Goal: Answer question/provide support: Share knowledge or assist other users

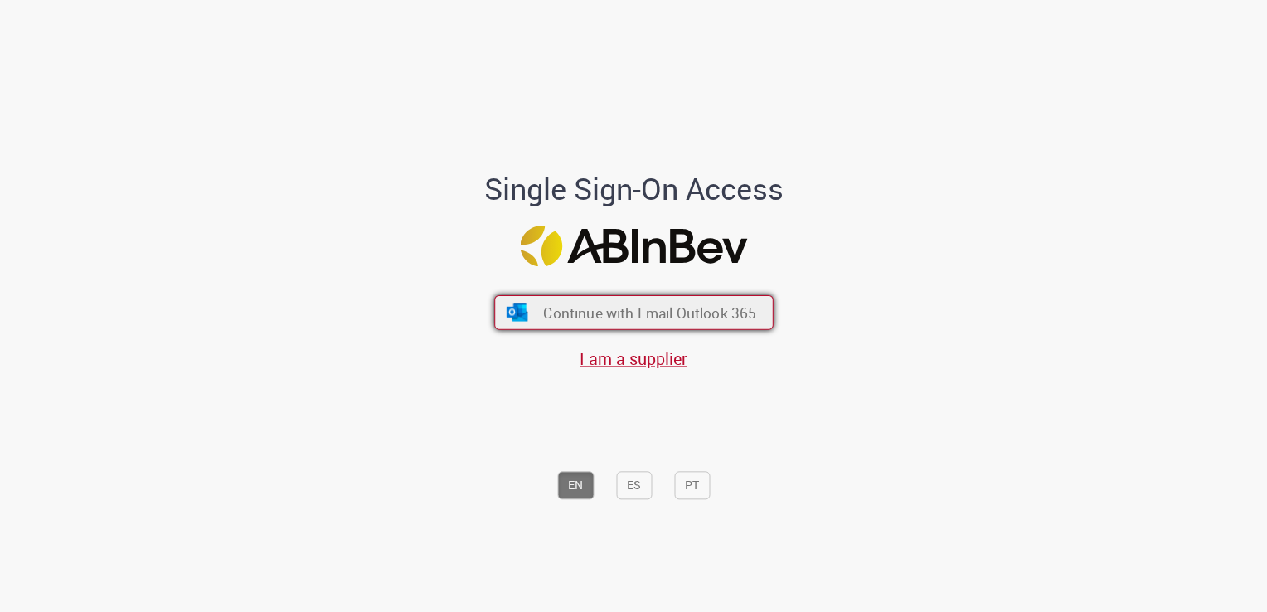
click at [671, 317] on span "Continue with Email Outlook 365" at bounding box center [649, 312] width 213 height 19
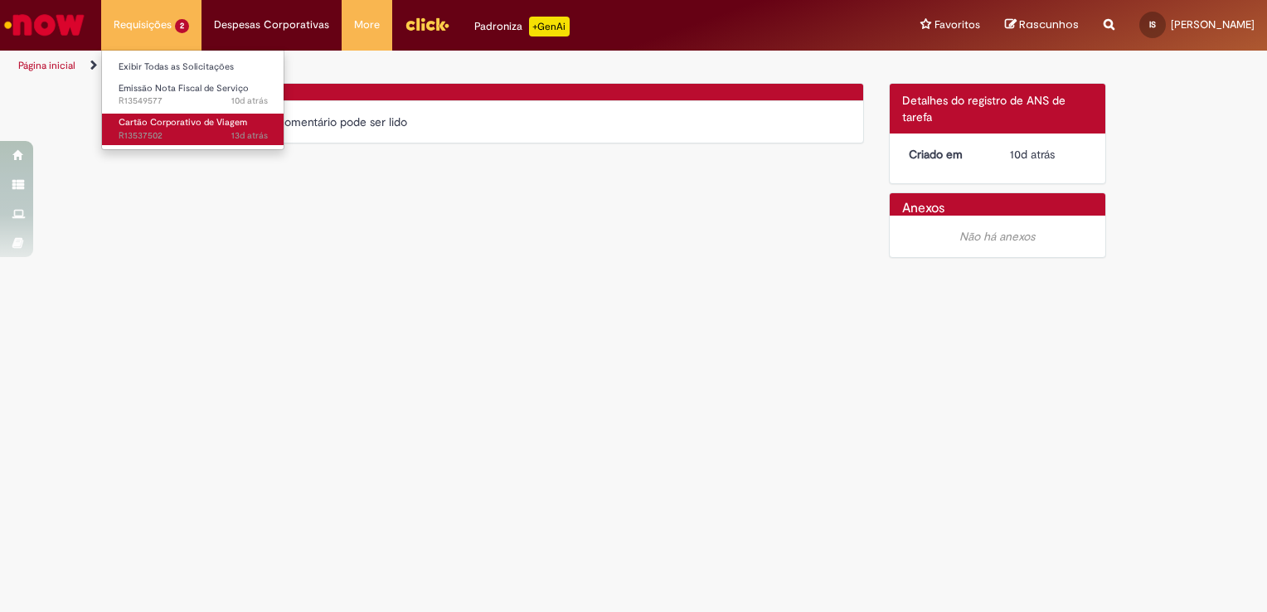
click at [155, 137] on span "13d atrás 13 dias atrás R13537502" at bounding box center [193, 135] width 149 height 13
click at [129, 129] on span "13d atrás 13 dias atrás R13537502" at bounding box center [193, 135] width 149 height 13
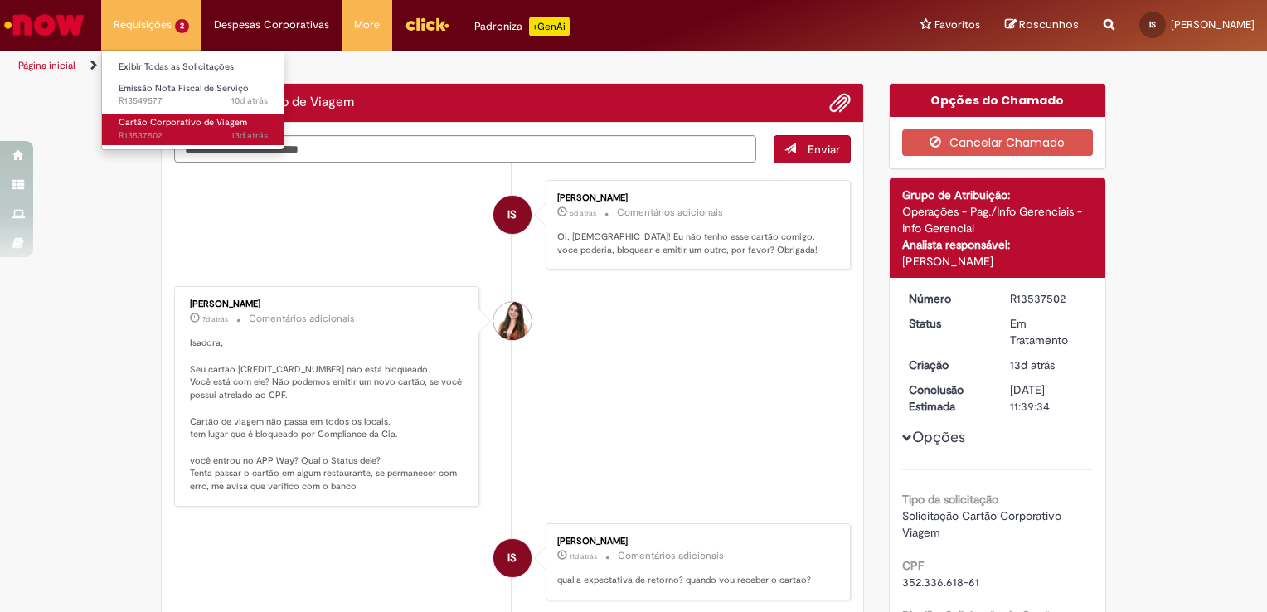
click at [129, 129] on span "13d atrás 13 dias atrás R13537502" at bounding box center [193, 135] width 149 height 13
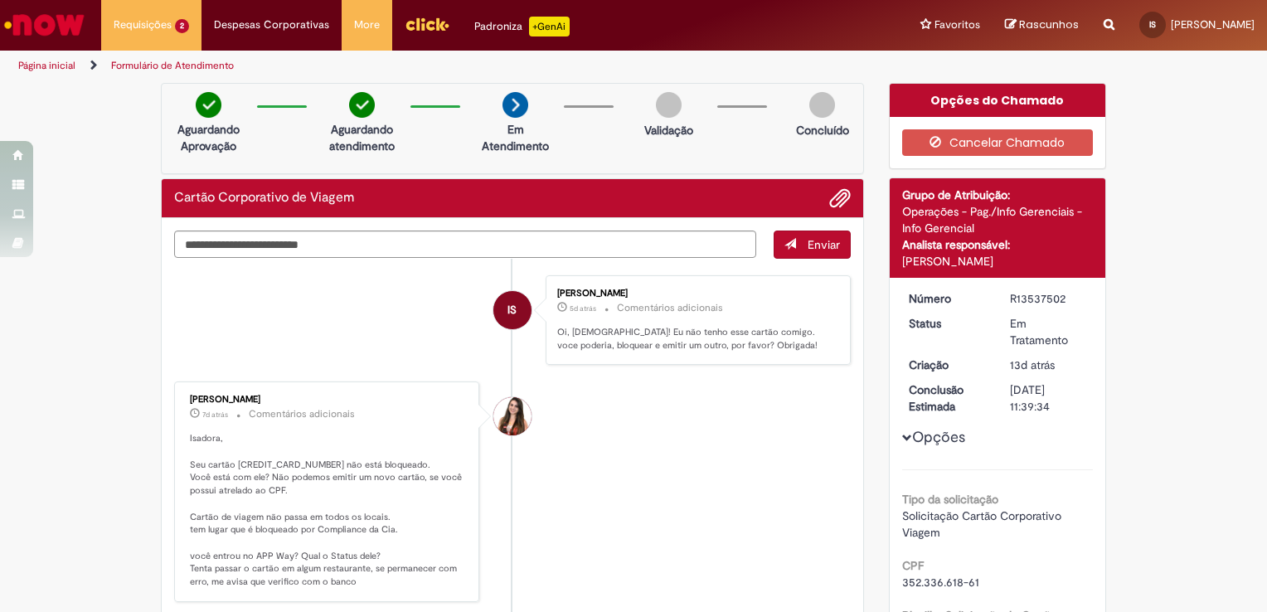
click at [391, 254] on textarea "Digite sua mensagem aqui..." at bounding box center [465, 244] width 582 height 28
type textarea "**********"
click at [815, 255] on button "Enviar" at bounding box center [812, 244] width 77 height 28
